Goal: Task Accomplishment & Management: Complete application form

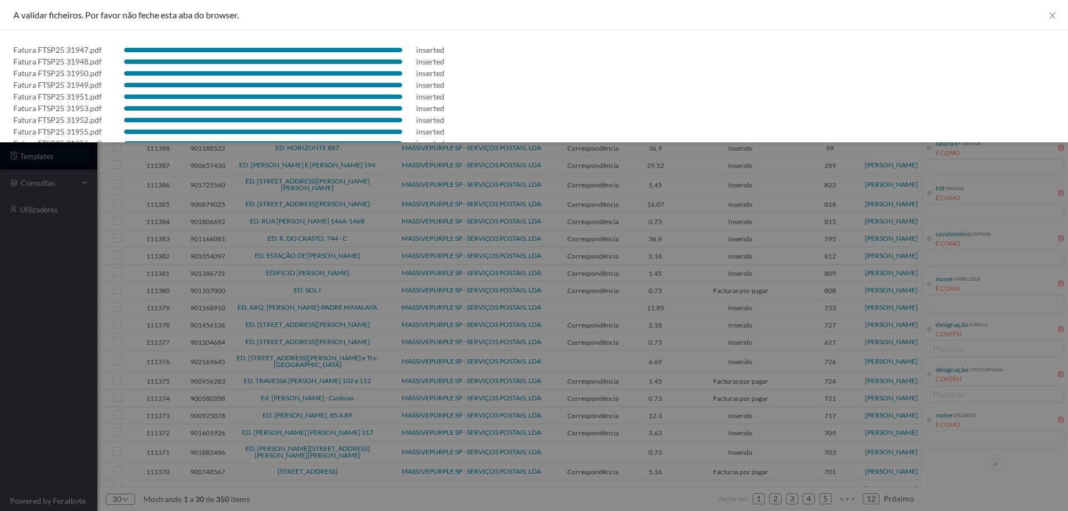
scroll to position [522, 0]
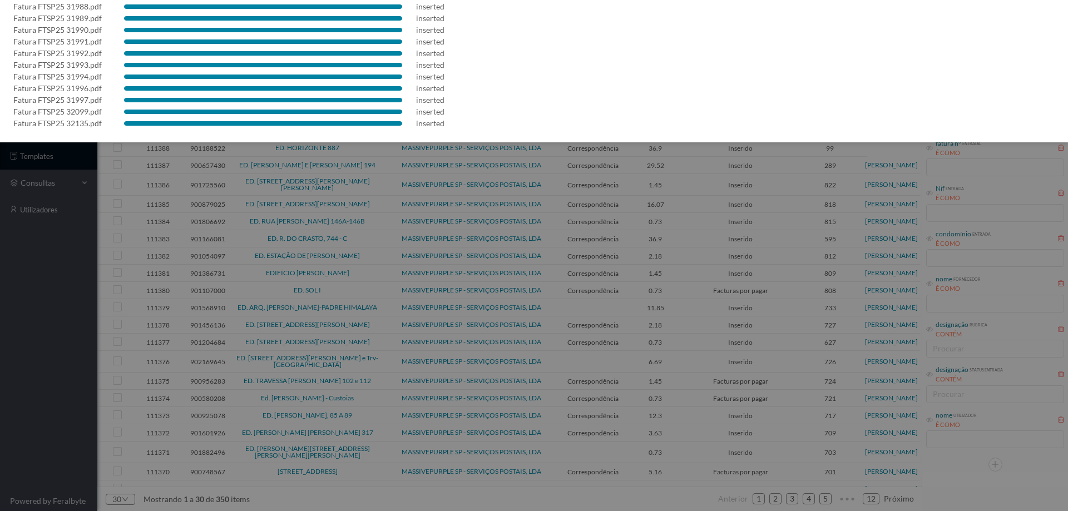
click at [14, 298] on div at bounding box center [534, 255] width 1068 height 511
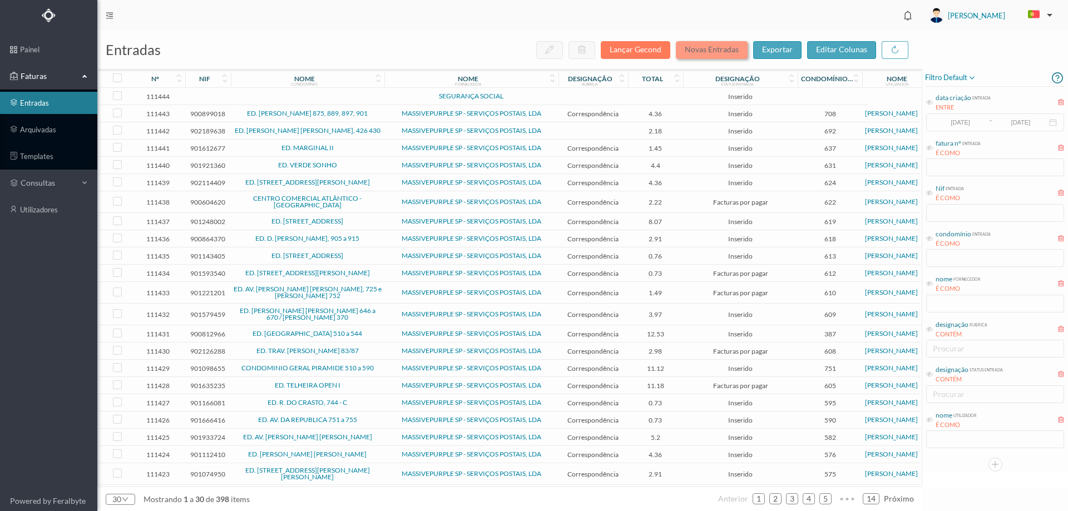
click at [726, 47] on button "Novas Entradas" at bounding box center [712, 50] width 72 height 18
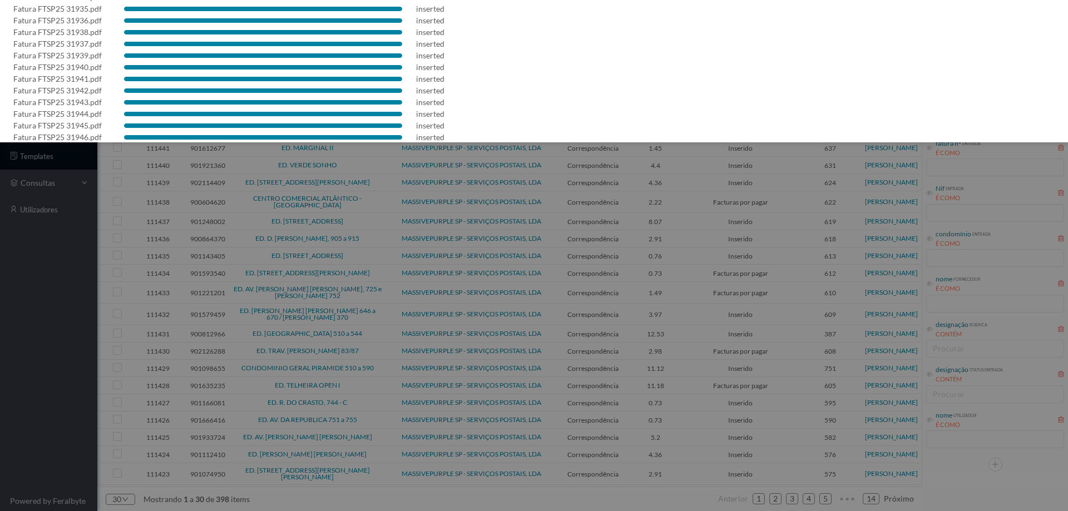
scroll to position [546, 0]
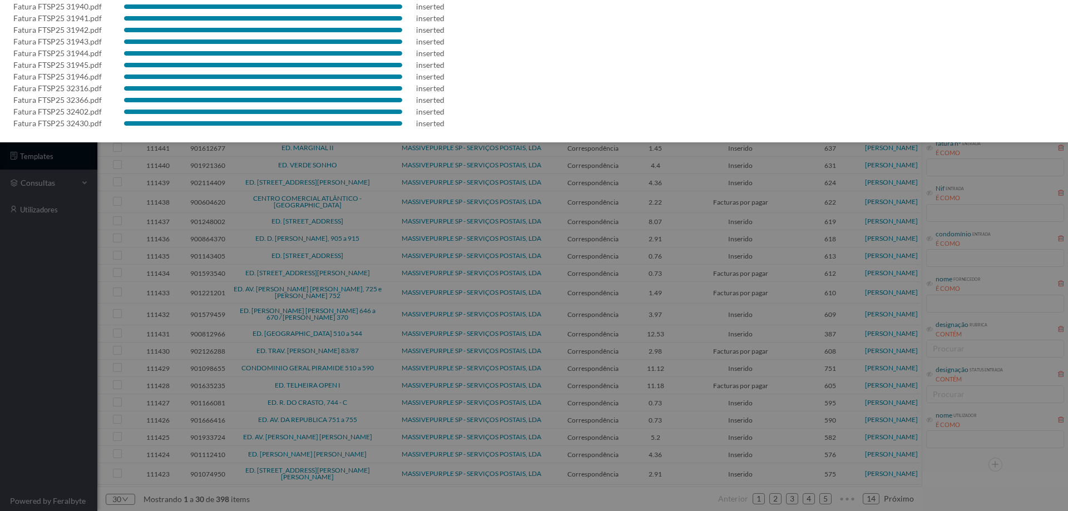
click at [19, 313] on div at bounding box center [534, 255] width 1068 height 511
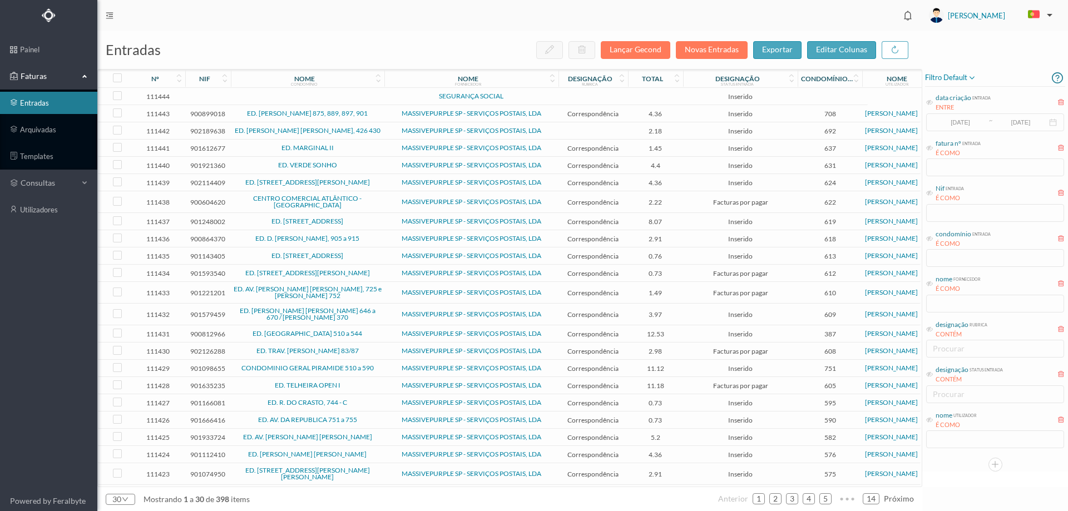
scroll to position [0, 0]
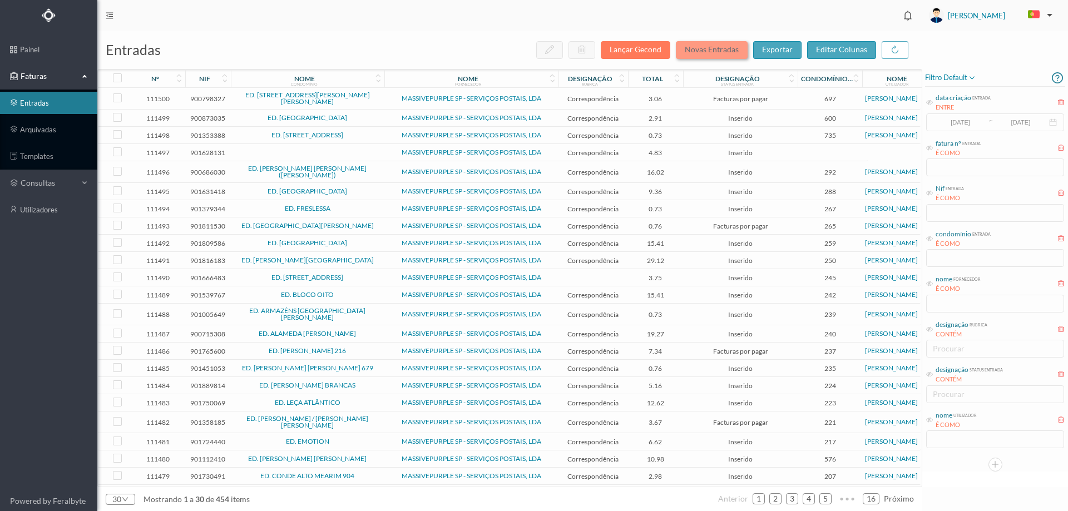
click at [715, 54] on button "Novas Entradas" at bounding box center [712, 50] width 72 height 18
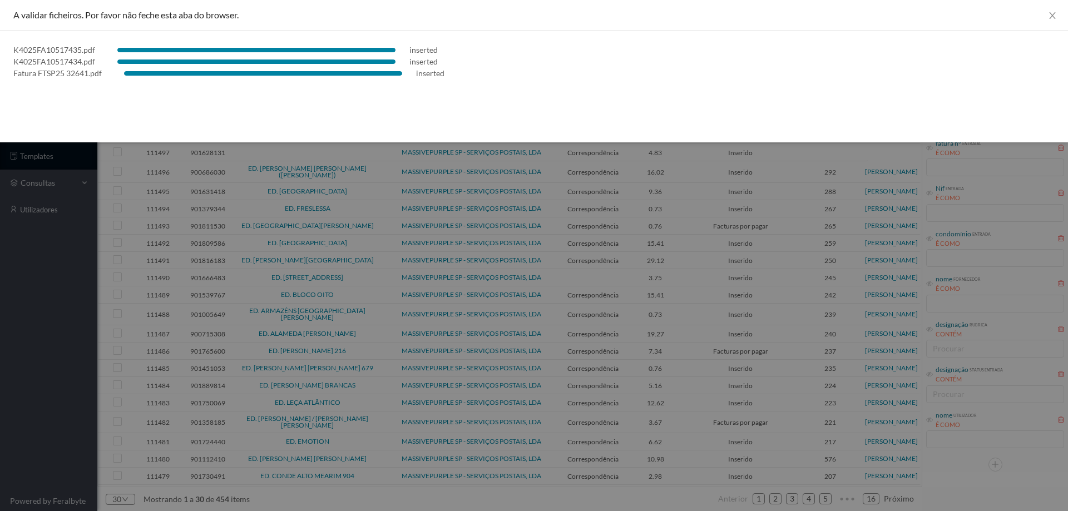
click at [32, 325] on div at bounding box center [534, 255] width 1068 height 511
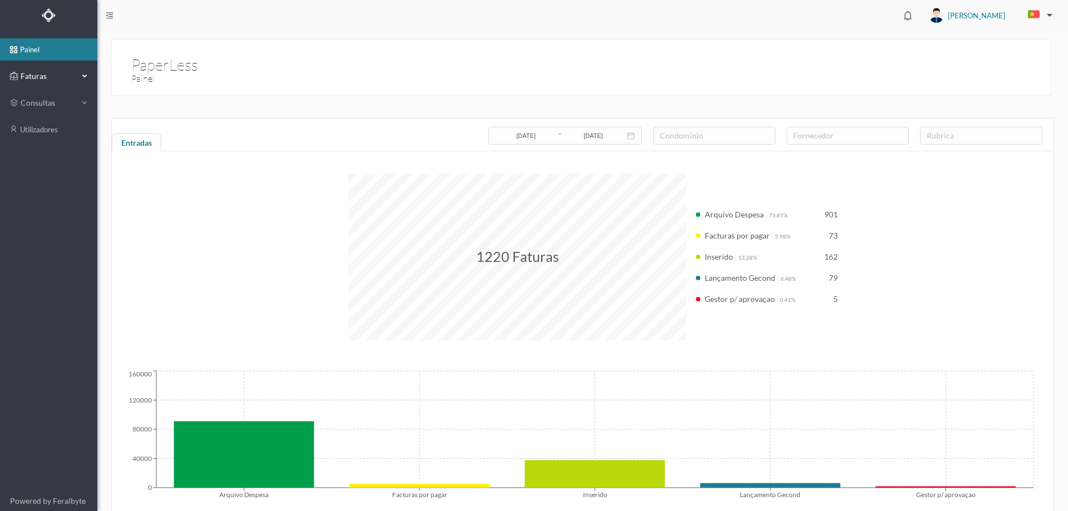
click at [51, 83] on div "Faturas" at bounding box center [44, 76] width 68 height 22
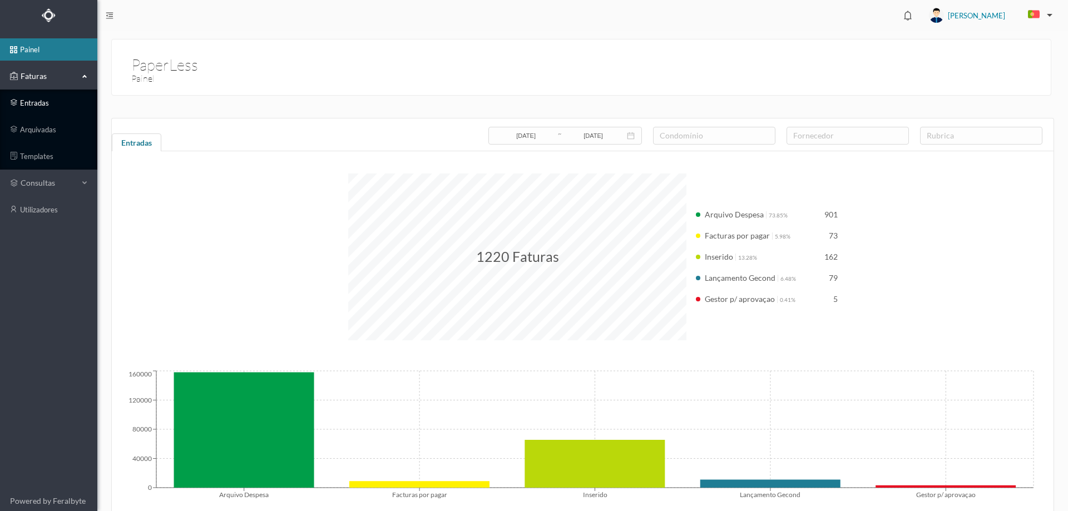
click at [46, 101] on link "entradas" at bounding box center [48, 103] width 97 height 22
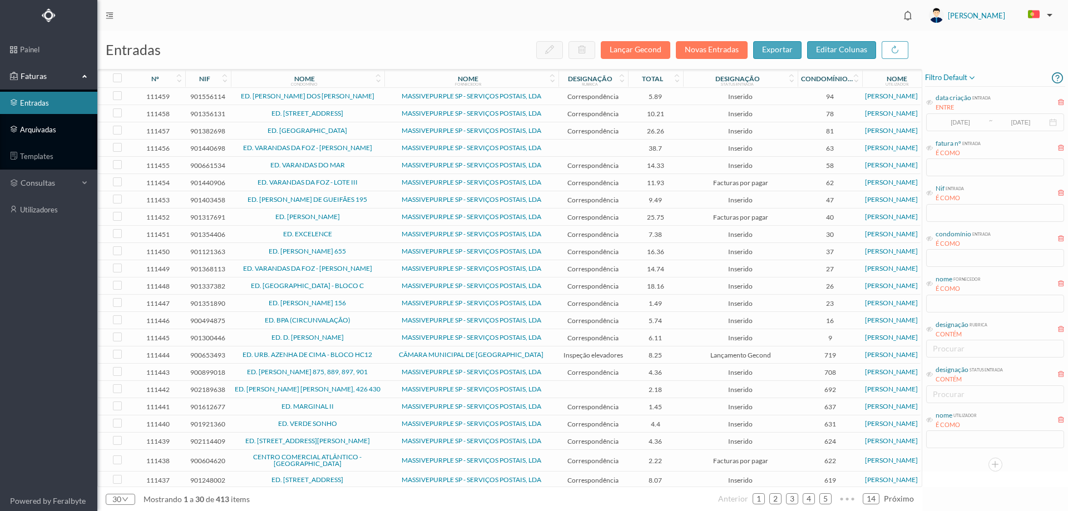
click at [74, 132] on link "arquivadas" at bounding box center [48, 129] width 97 height 22
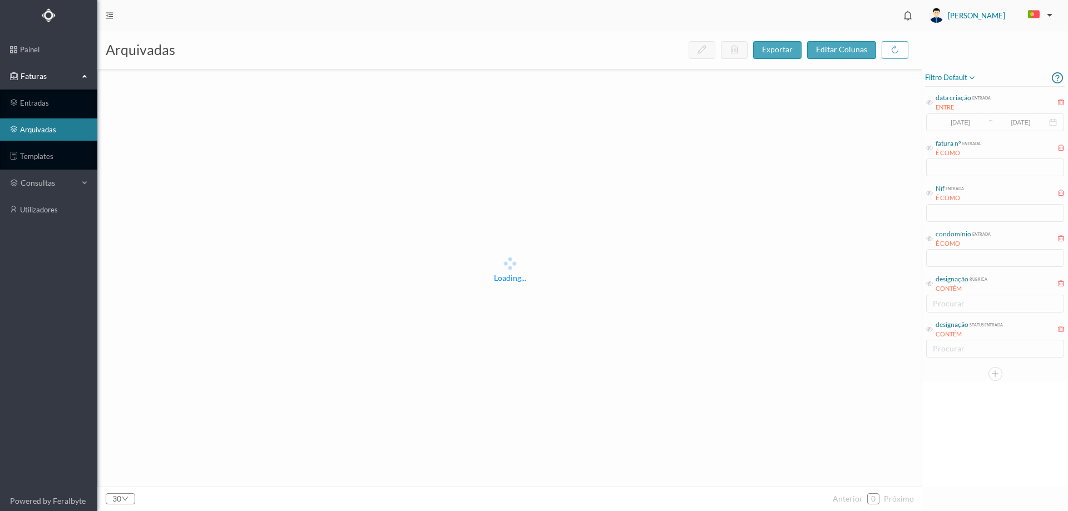
click at [962, 78] on span "filtro default" at bounding box center [950, 77] width 51 height 13
click at [955, 115] on span "abrir filtro" at bounding box center [962, 115] width 40 height 9
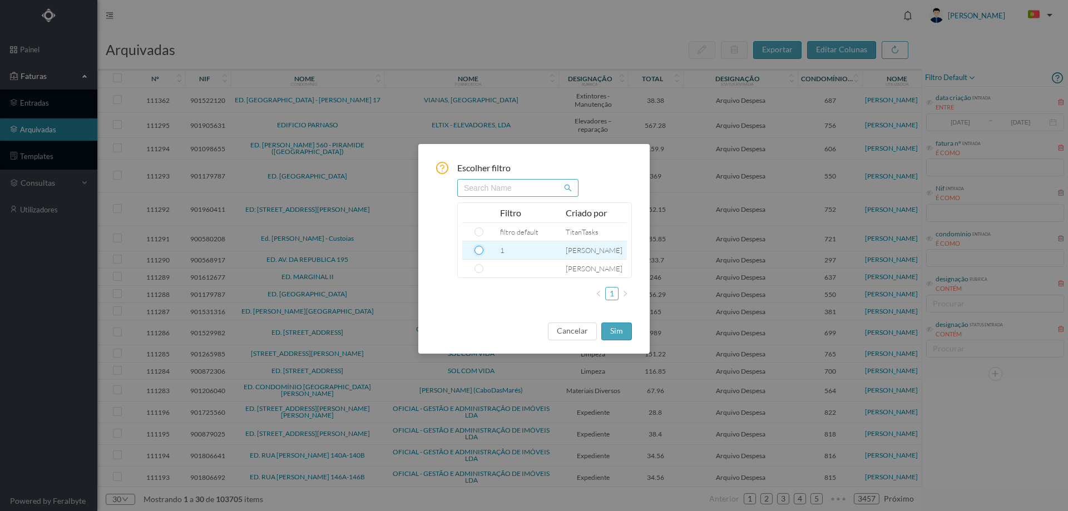
click at [478, 252] on input "radio" at bounding box center [478, 250] width 9 height 9
radio input "true"
click at [625, 332] on button "sim" at bounding box center [616, 332] width 31 height 18
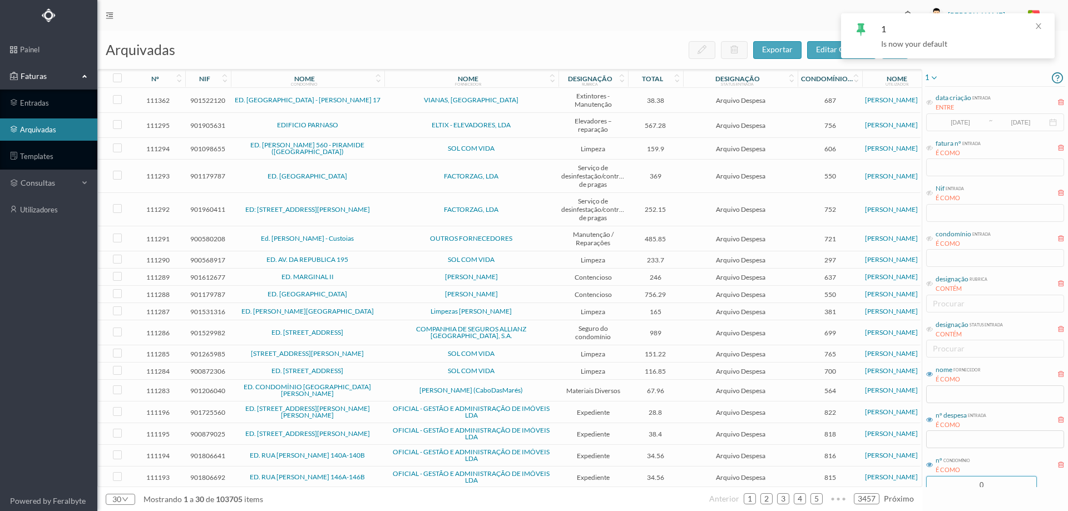
scroll to position [30, 0]
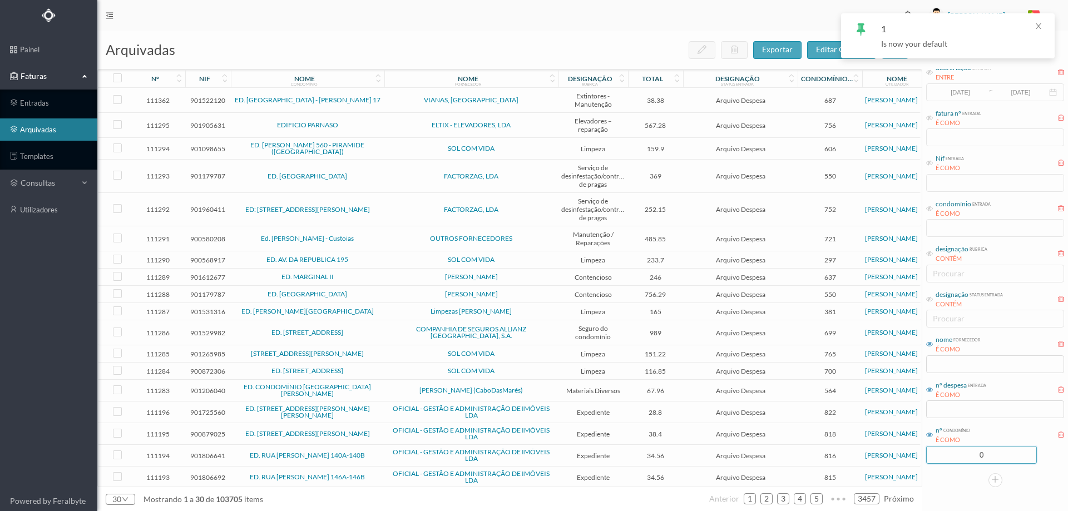
drag, startPoint x: 972, startPoint y: 476, endPoint x: 1015, endPoint y: 482, distance: 43.7
click at [1015, 482] on div "1 data criação entrada ENTRE 2017-05-01 ~ 2017-10-31 fatura nº entrada É COMO N…" at bounding box center [995, 263] width 146 height 448
type input "765"
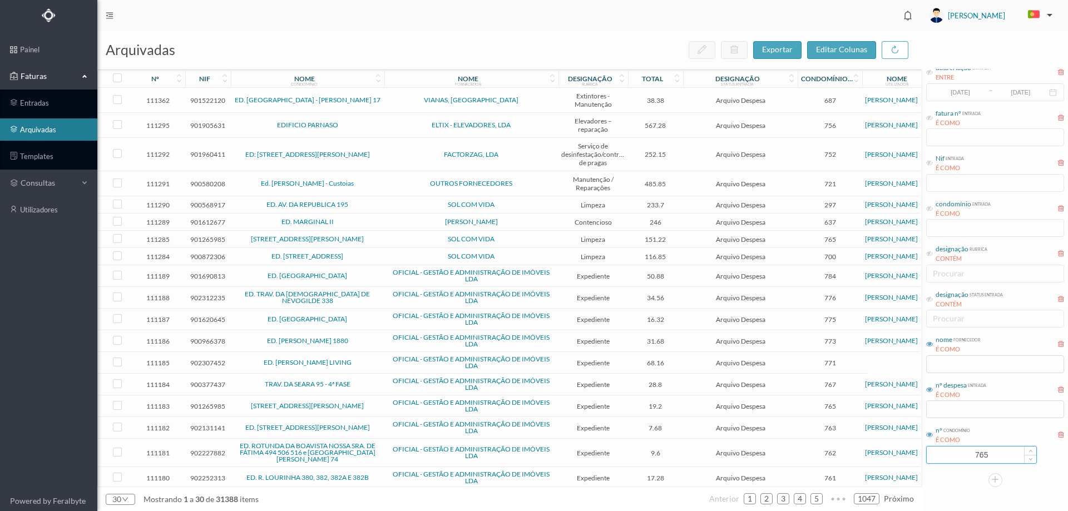
click at [1010, 456] on input "765" at bounding box center [982, 455] width 110 height 17
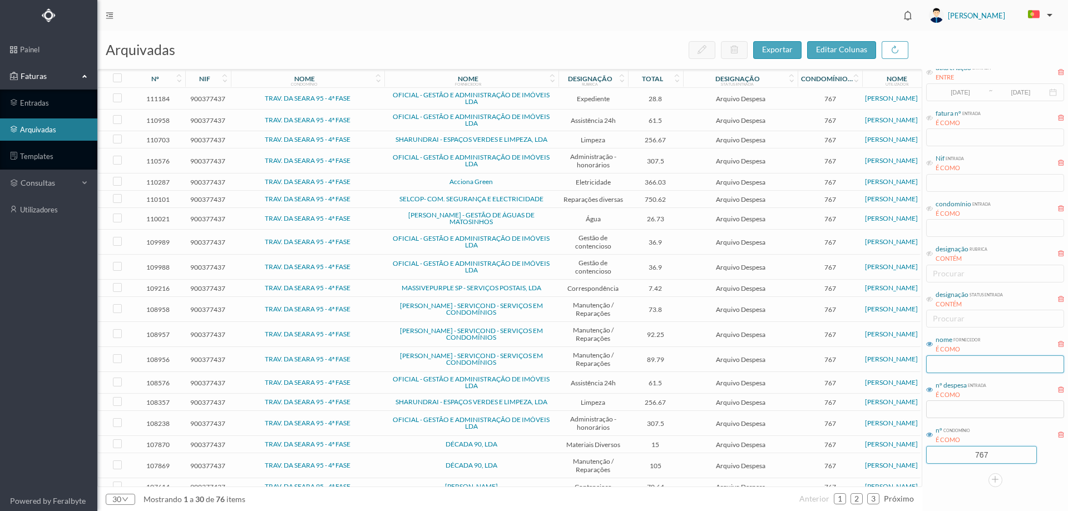
type input "767"
drag, startPoint x: 938, startPoint y: 363, endPoint x: 944, endPoint y: 363, distance: 6.1
click at [941, 363] on input "text" at bounding box center [995, 364] width 138 height 18
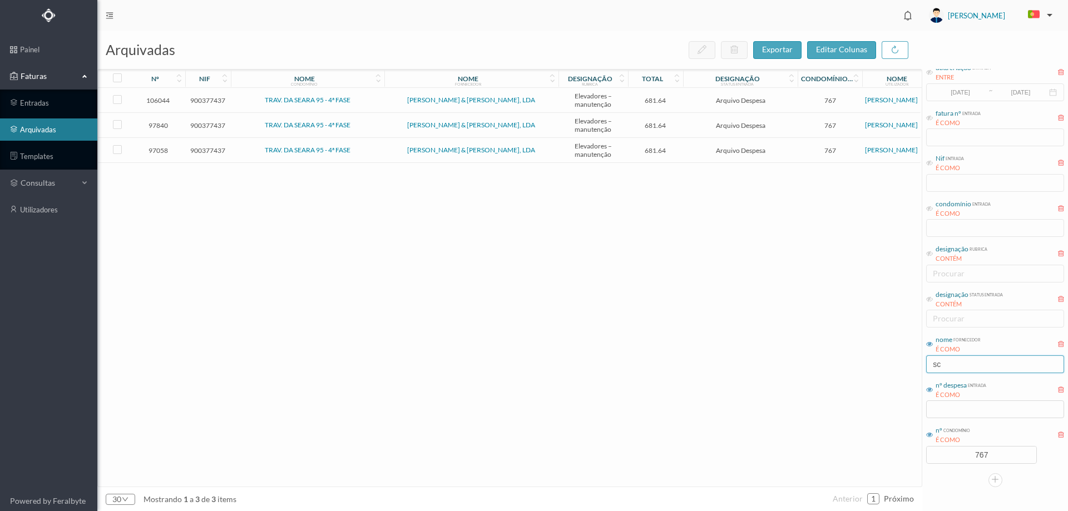
type input "sc"
click at [694, 128] on span "Arquivo Despesa" at bounding box center [740, 125] width 109 height 8
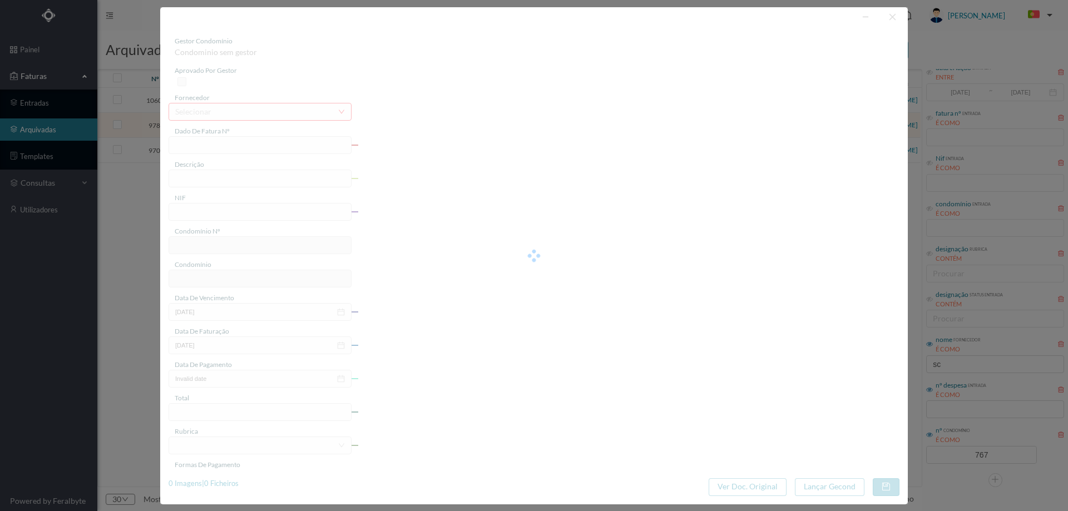
type input "FT FTSV25/11117"
type input "Manutenção elevadores - Abril a Junho 2025"
type input "900377437"
type input "02-04-2025"
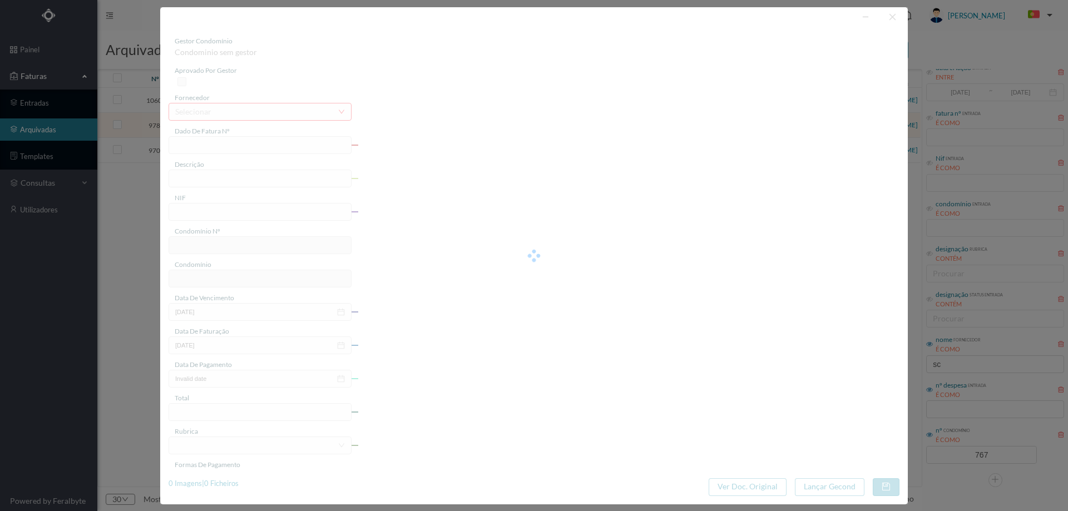
type input "681.64"
type input "767"
type input "TRAV. DA SEARA 95 - 4ª FASE"
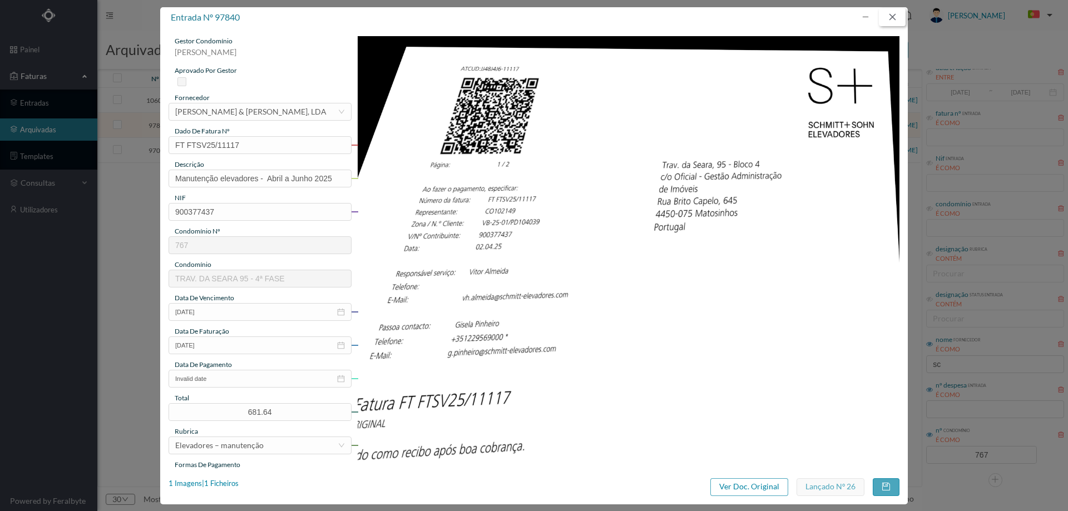
click at [881, 23] on button "button" at bounding box center [892, 17] width 27 height 18
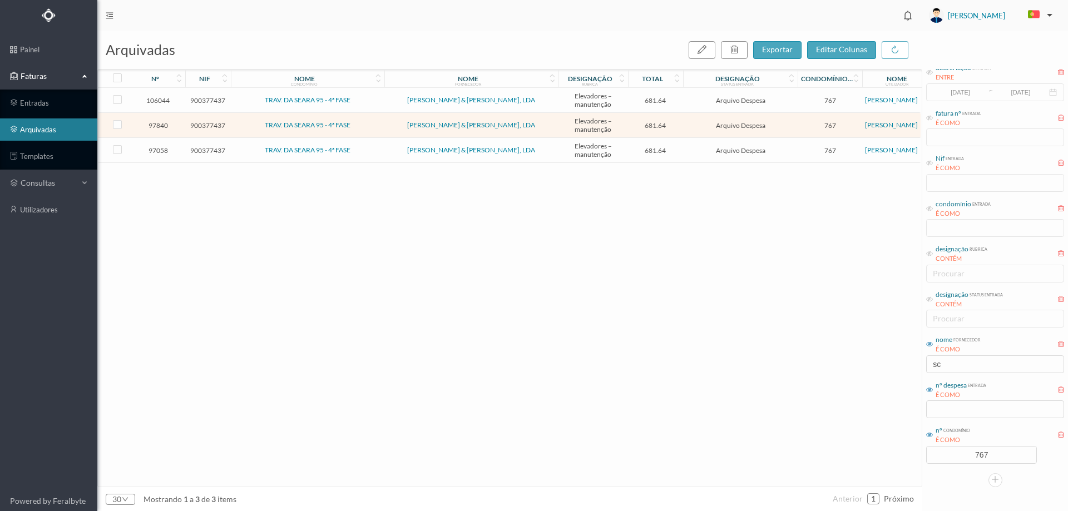
click at [695, 147] on span "Arquivo Despesa" at bounding box center [740, 150] width 109 height 8
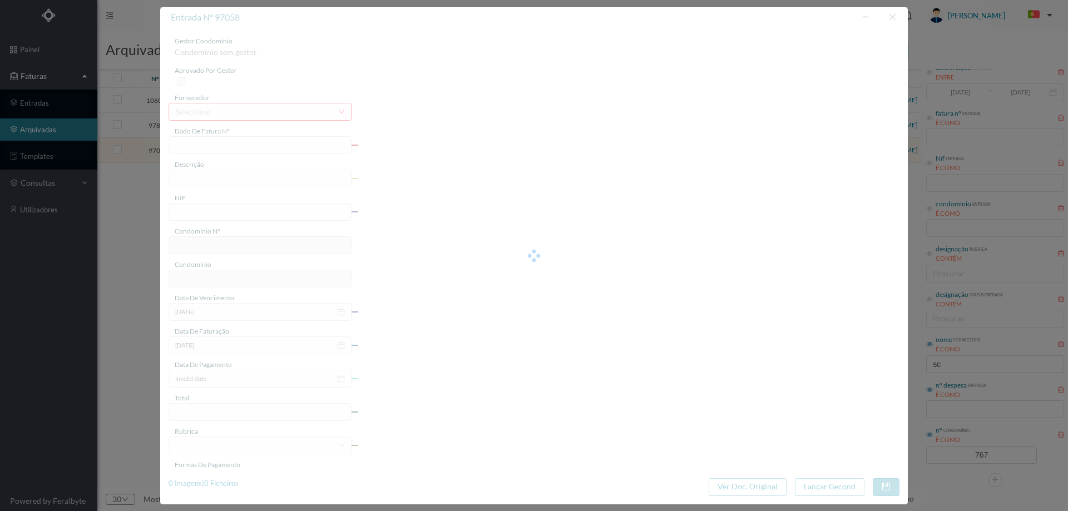
type input "FT FTSV25/02676"
type input "man Janeiro a Março 2025"
type input "900377437"
type input "31-03-2025"
type input "24-01-2025"
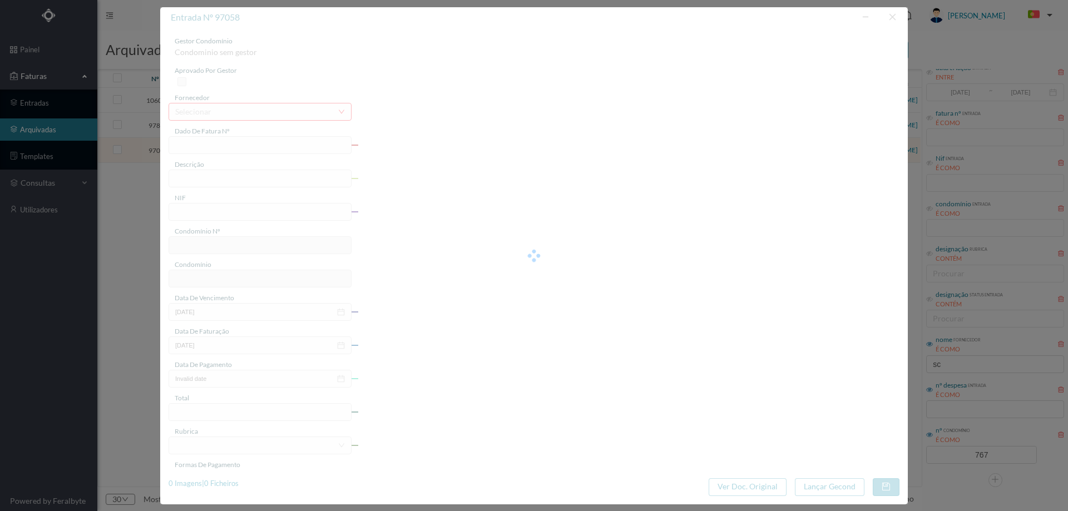
type input "681.64"
type input "767"
type input "TRAV. DA SEARA 95 - 4ª FASE"
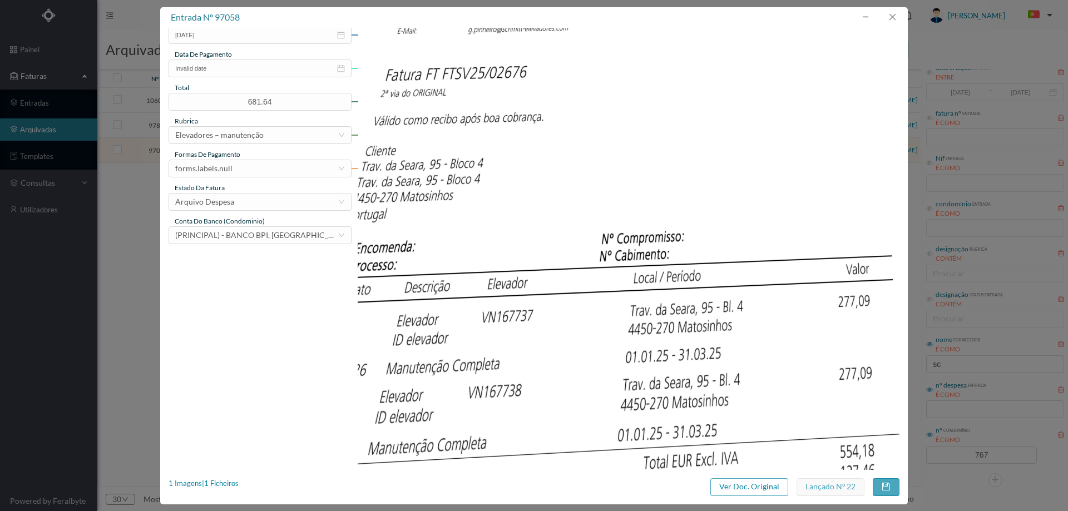
scroll to position [337, 0]
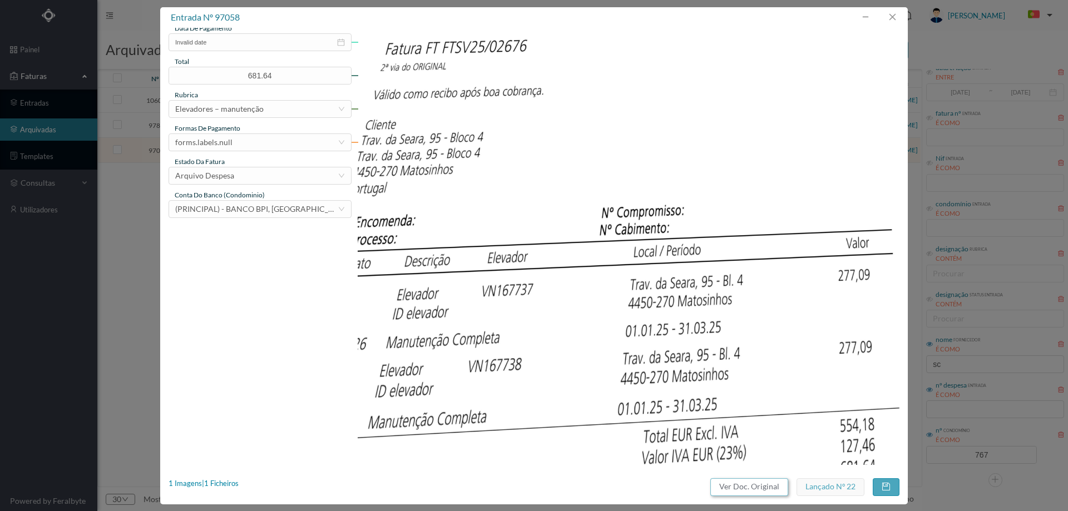
click at [744, 489] on button "Ver Doc. Original" at bounding box center [749, 487] width 78 height 18
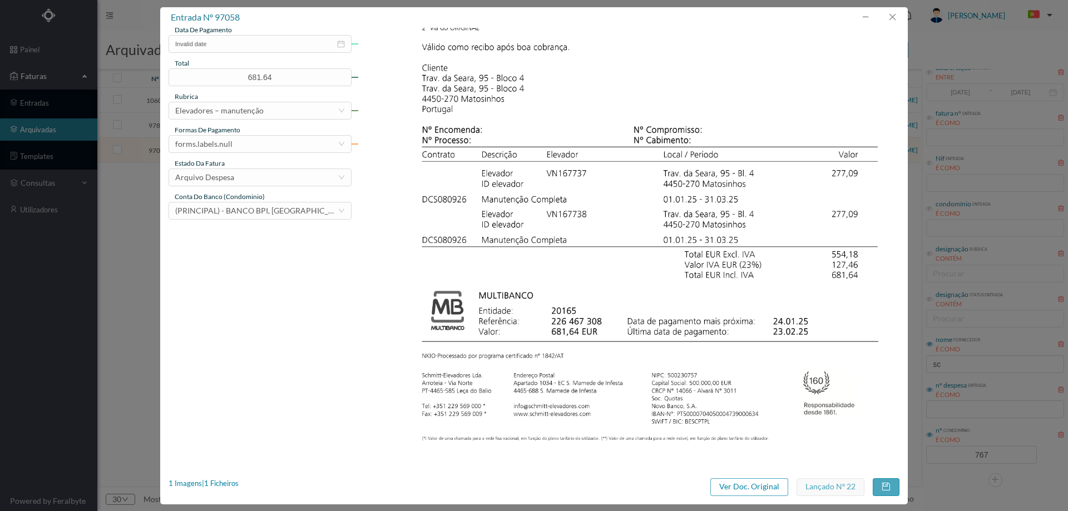
scroll to position [338, 0]
click at [888, 14] on button "button" at bounding box center [892, 17] width 27 height 18
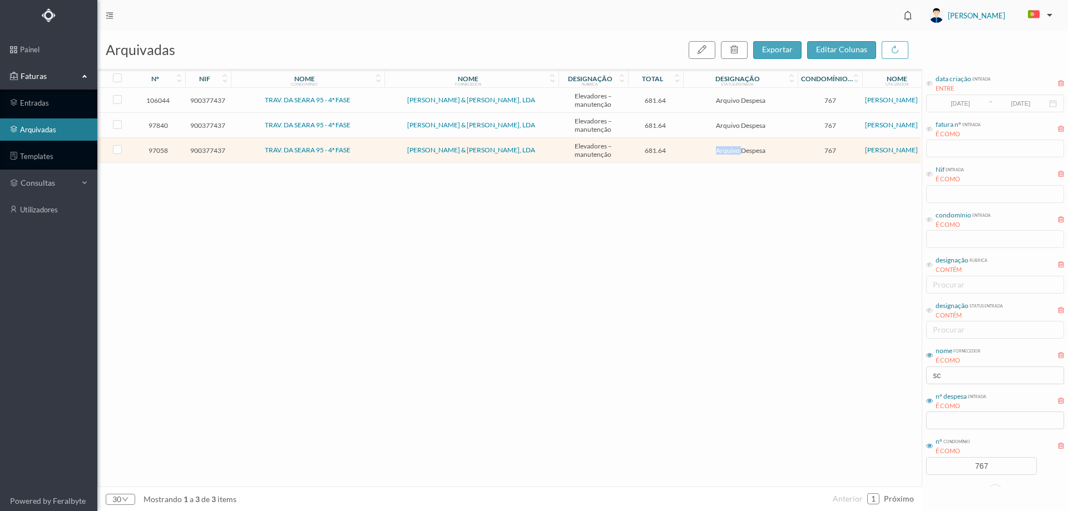
scroll to position [0, 0]
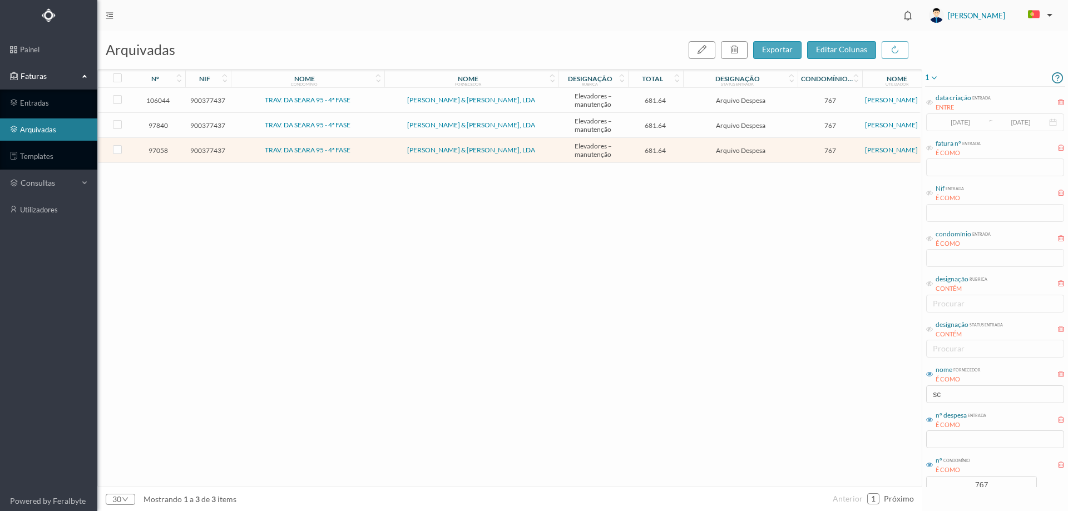
click at [931, 74] on icon at bounding box center [933, 77] width 9 height 13
click at [937, 112] on icon at bounding box center [936, 115] width 9 height 9
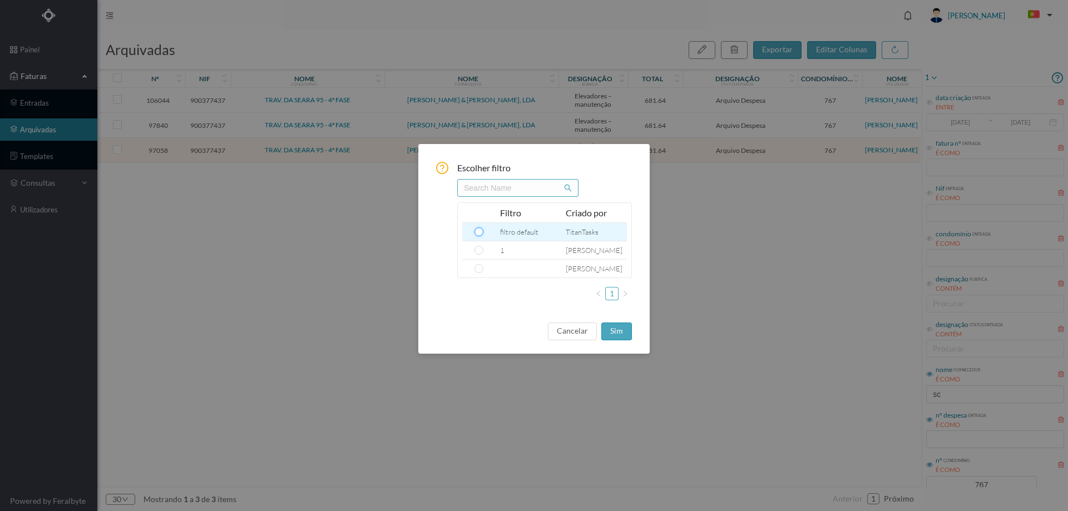
click at [479, 232] on input "radio" at bounding box center [478, 232] width 9 height 9
radio input "true"
click at [624, 329] on button "sim" at bounding box center [616, 332] width 31 height 18
